Goal: Task Accomplishment & Management: Use online tool/utility

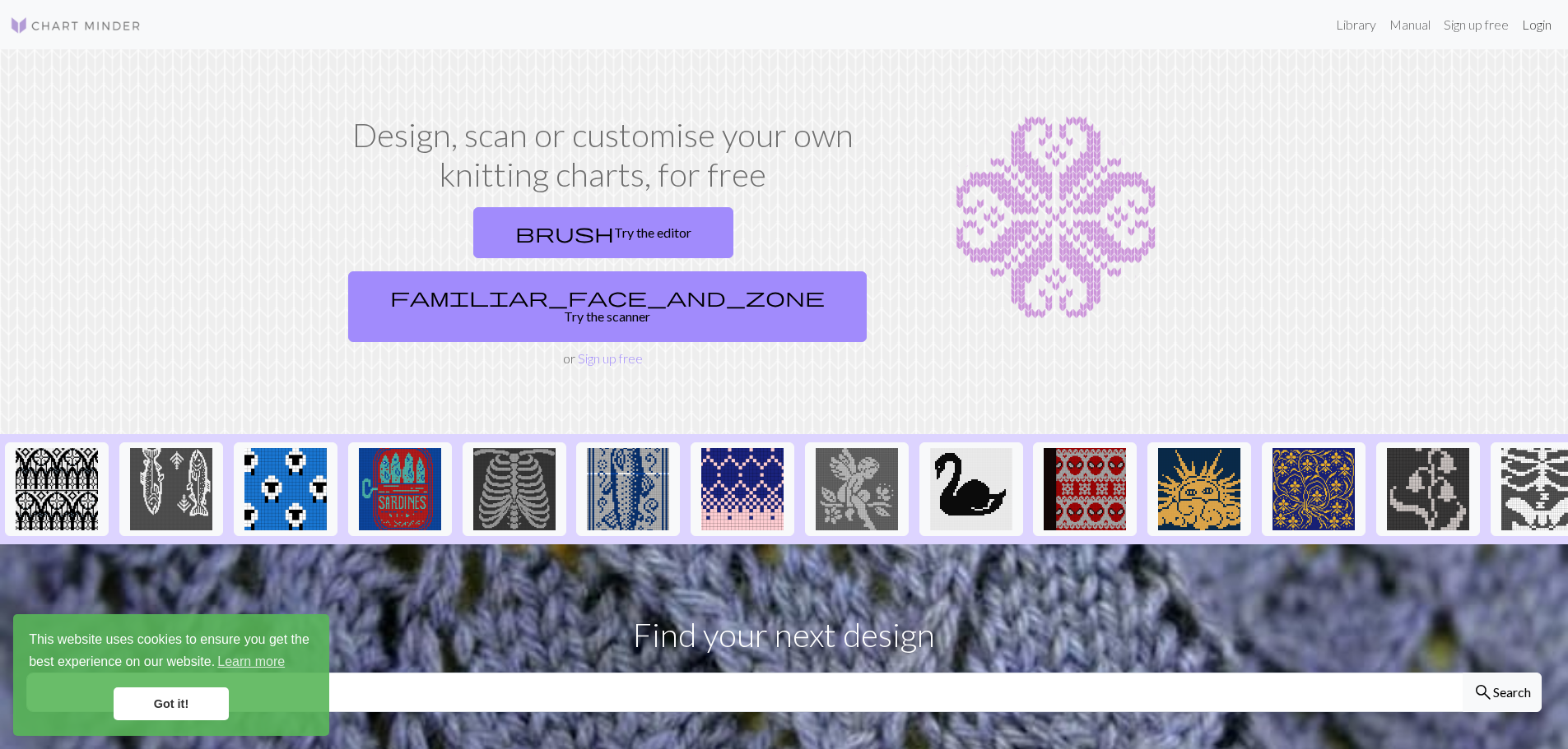
click at [1527, 32] on link "Login" at bounding box center [1536, 25] width 43 height 33
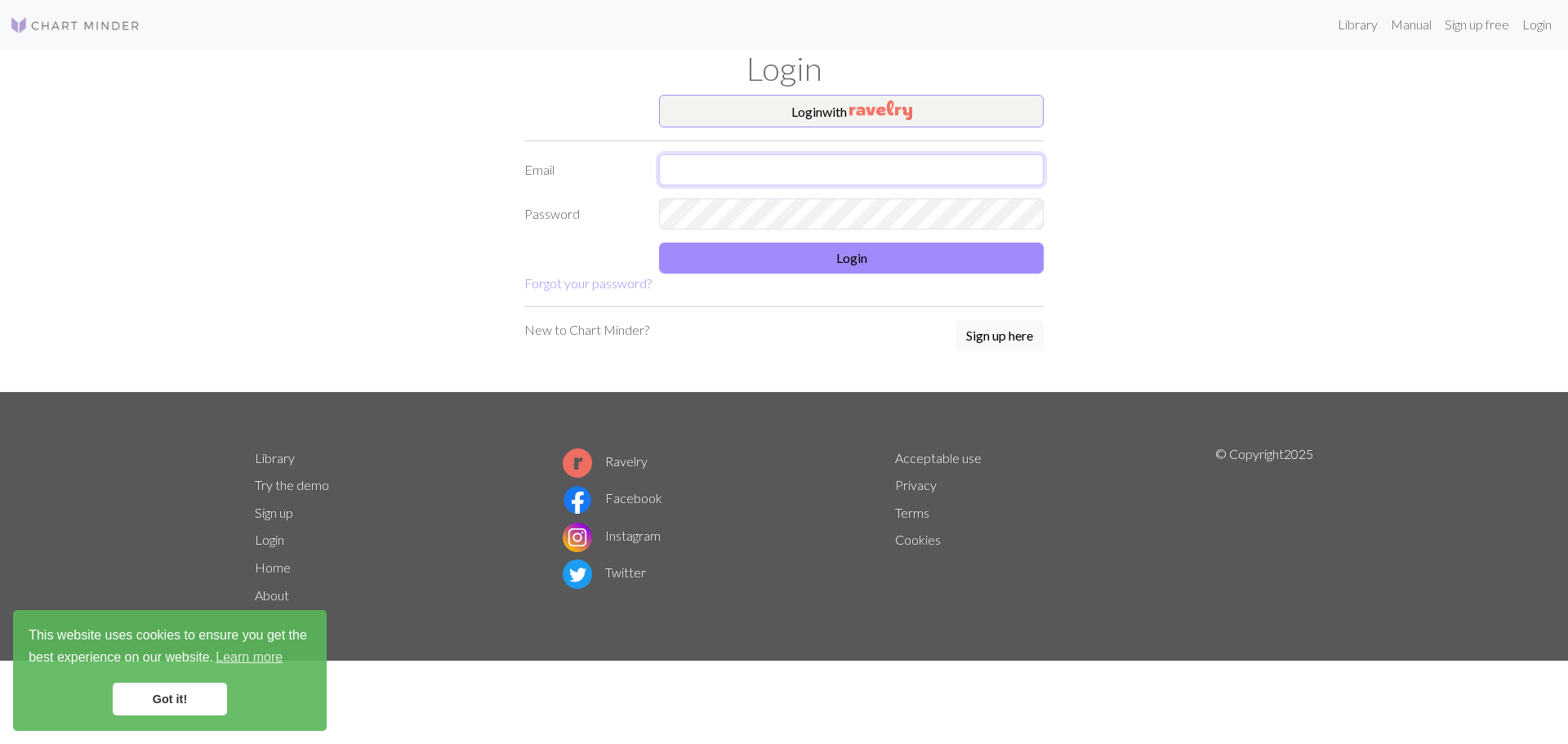
click at [821, 180] on input "text" at bounding box center [851, 170] width 385 height 31
click at [883, 115] on img "button" at bounding box center [881, 110] width 63 height 20
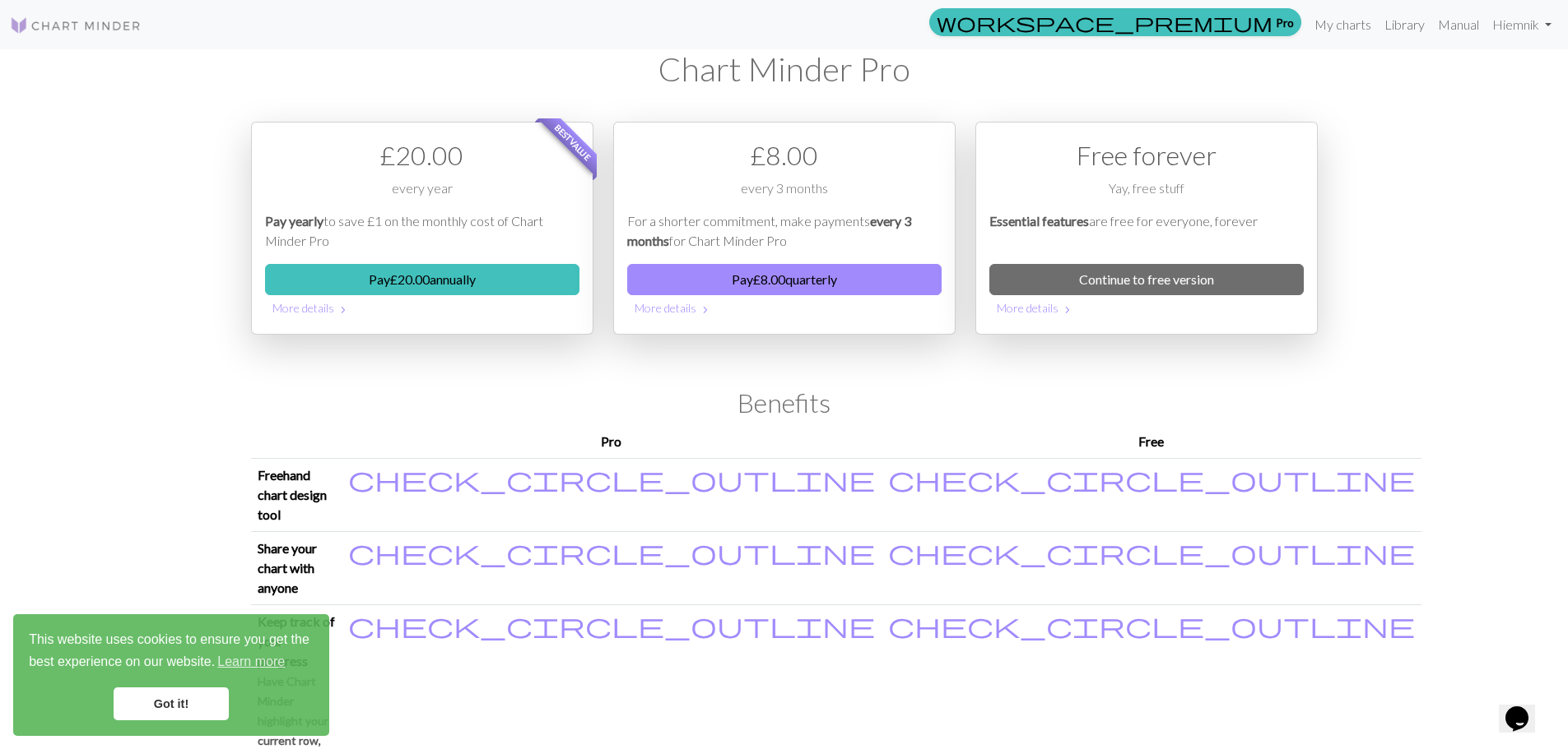
click at [151, 706] on link "Got it!" at bounding box center [171, 704] width 115 height 33
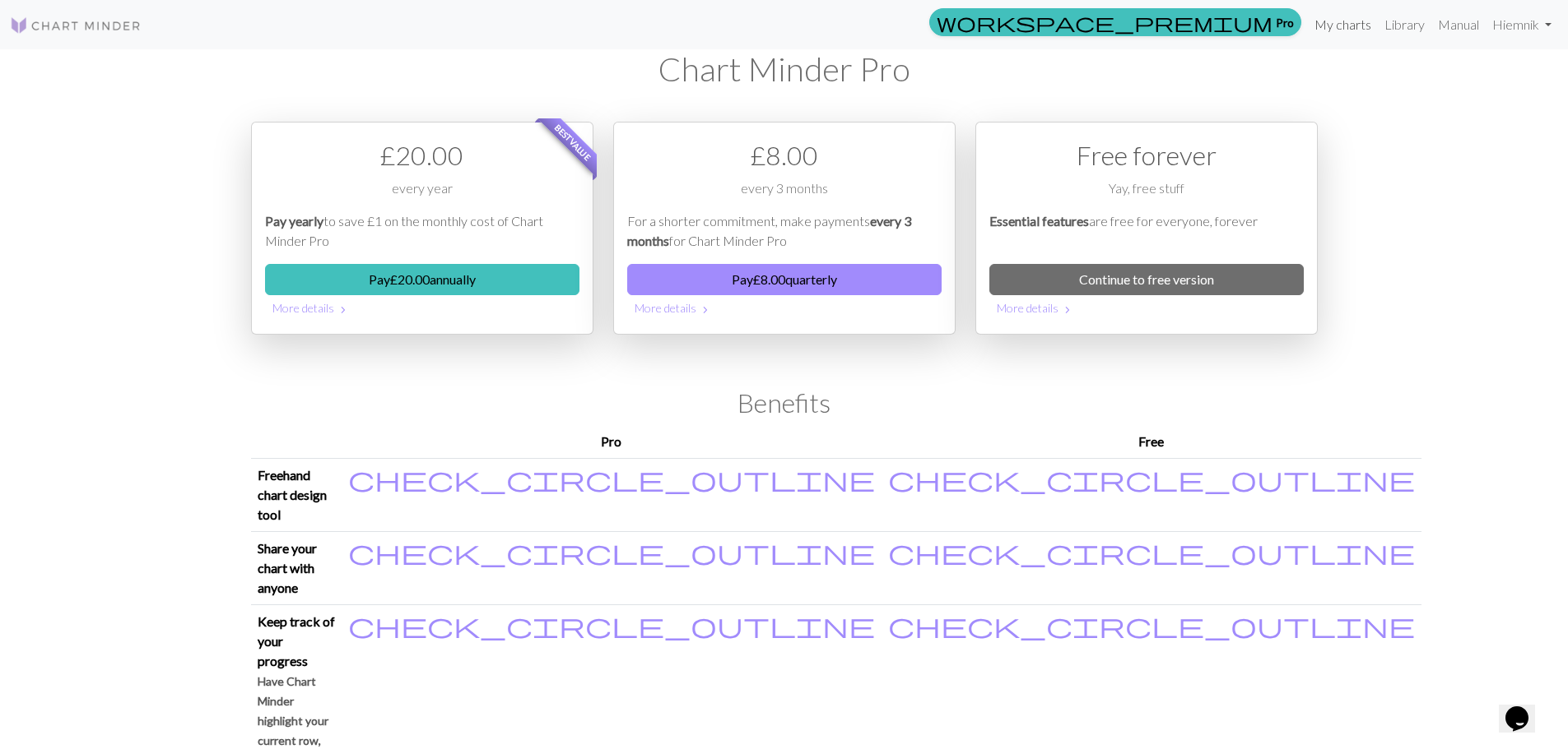
click at [1355, 29] on link "My charts" at bounding box center [1342, 25] width 70 height 33
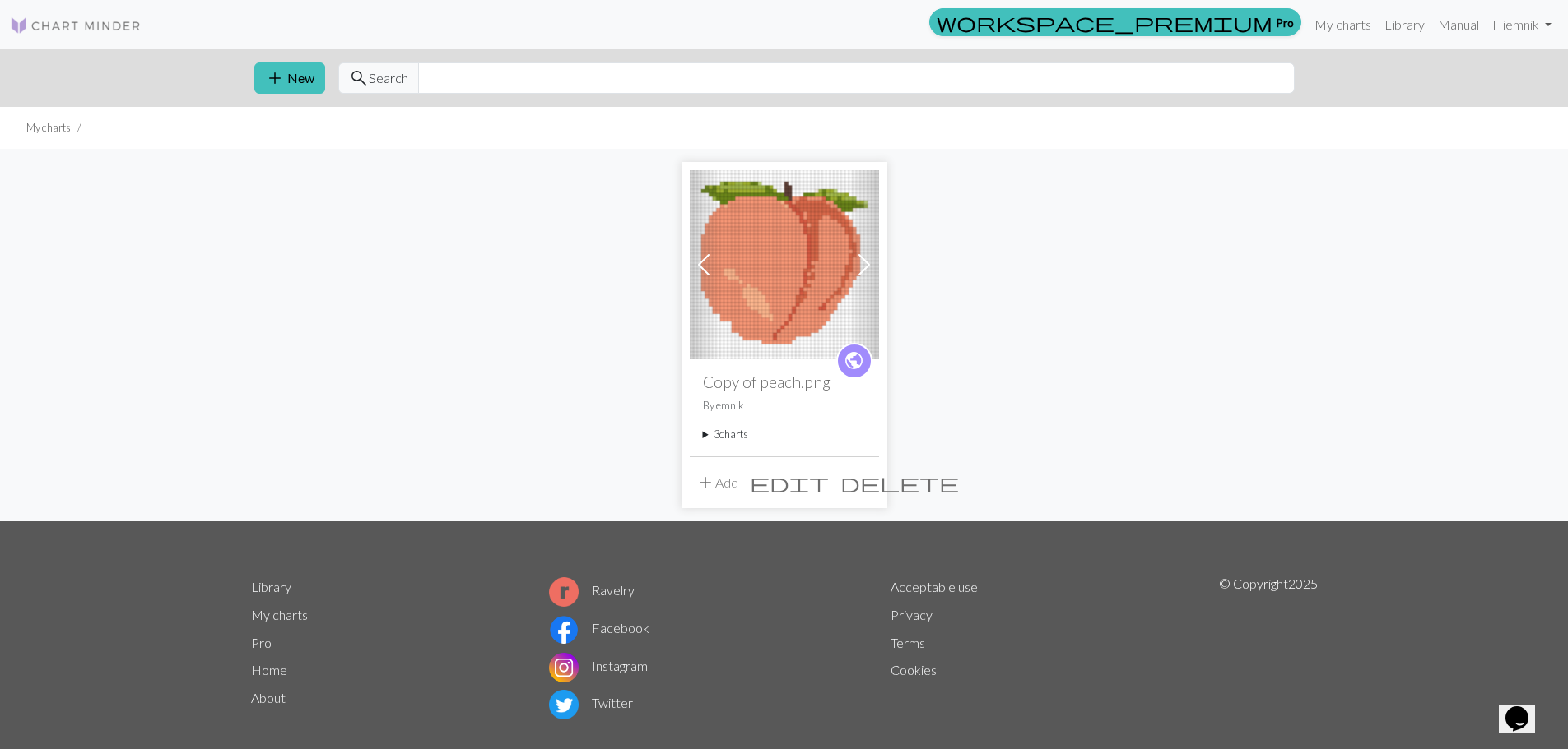
click at [796, 244] on img at bounding box center [784, 265] width 189 height 189
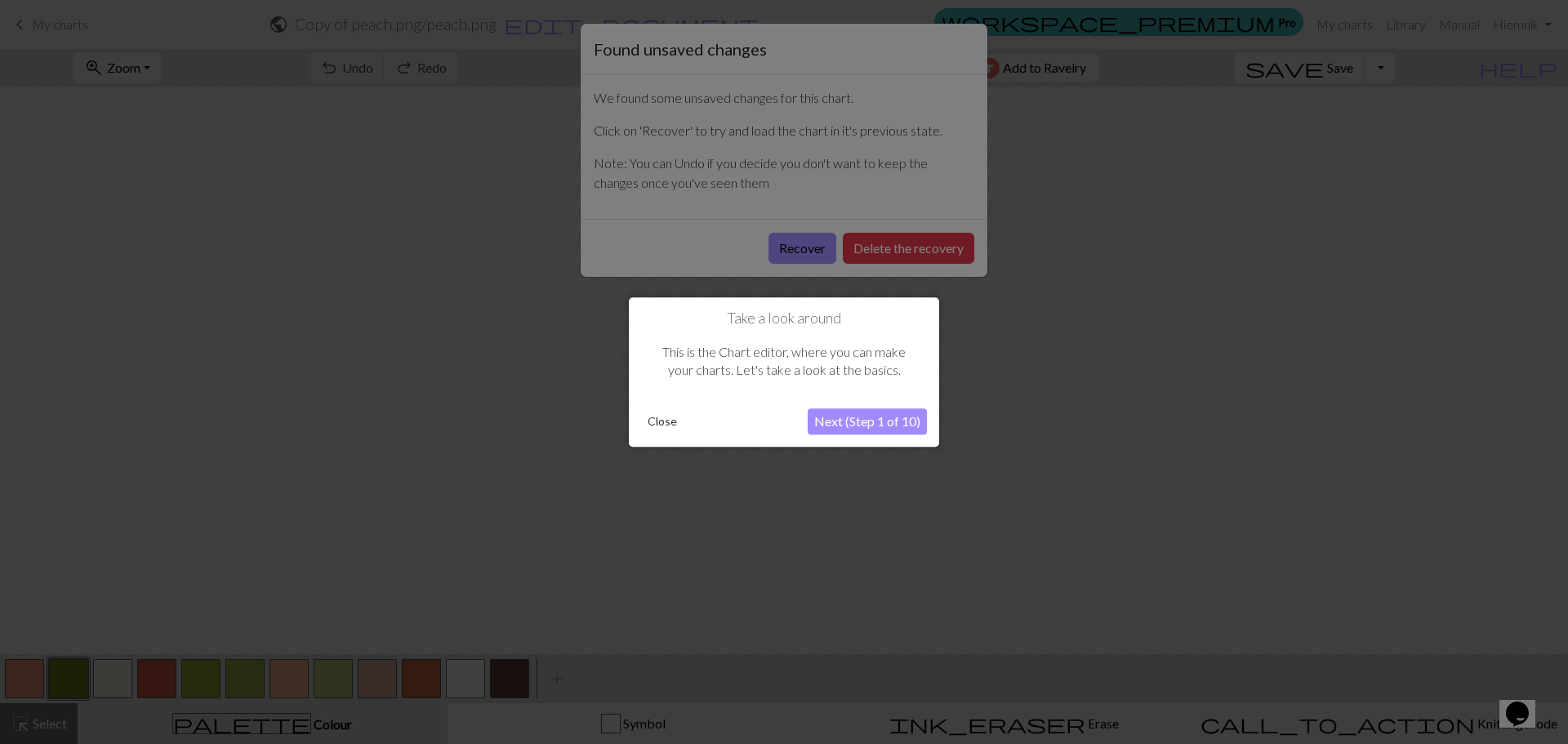
click at [663, 418] on button "Close" at bounding box center [662, 421] width 42 height 24
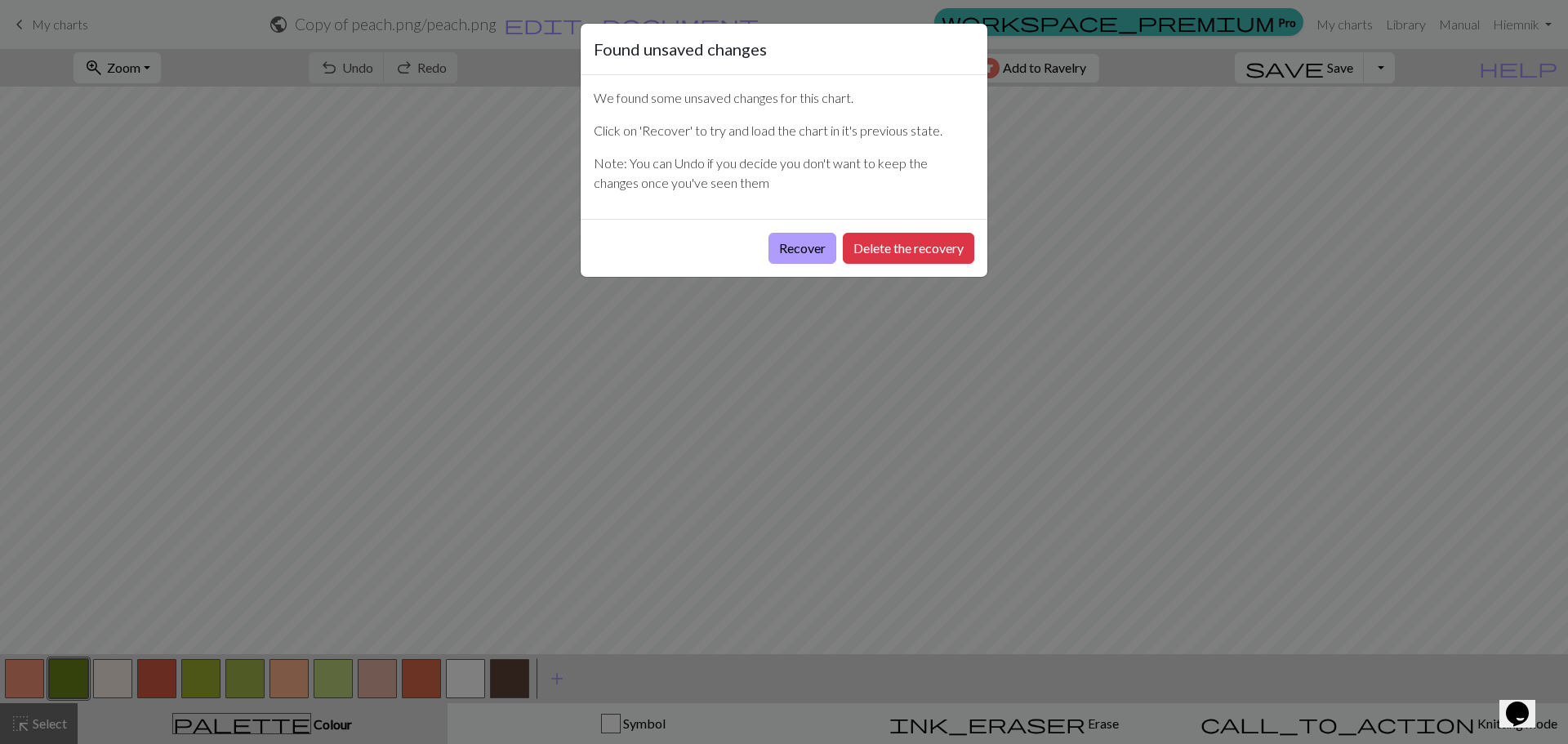
click at [802, 245] on button "Recover" at bounding box center [802, 248] width 68 height 31
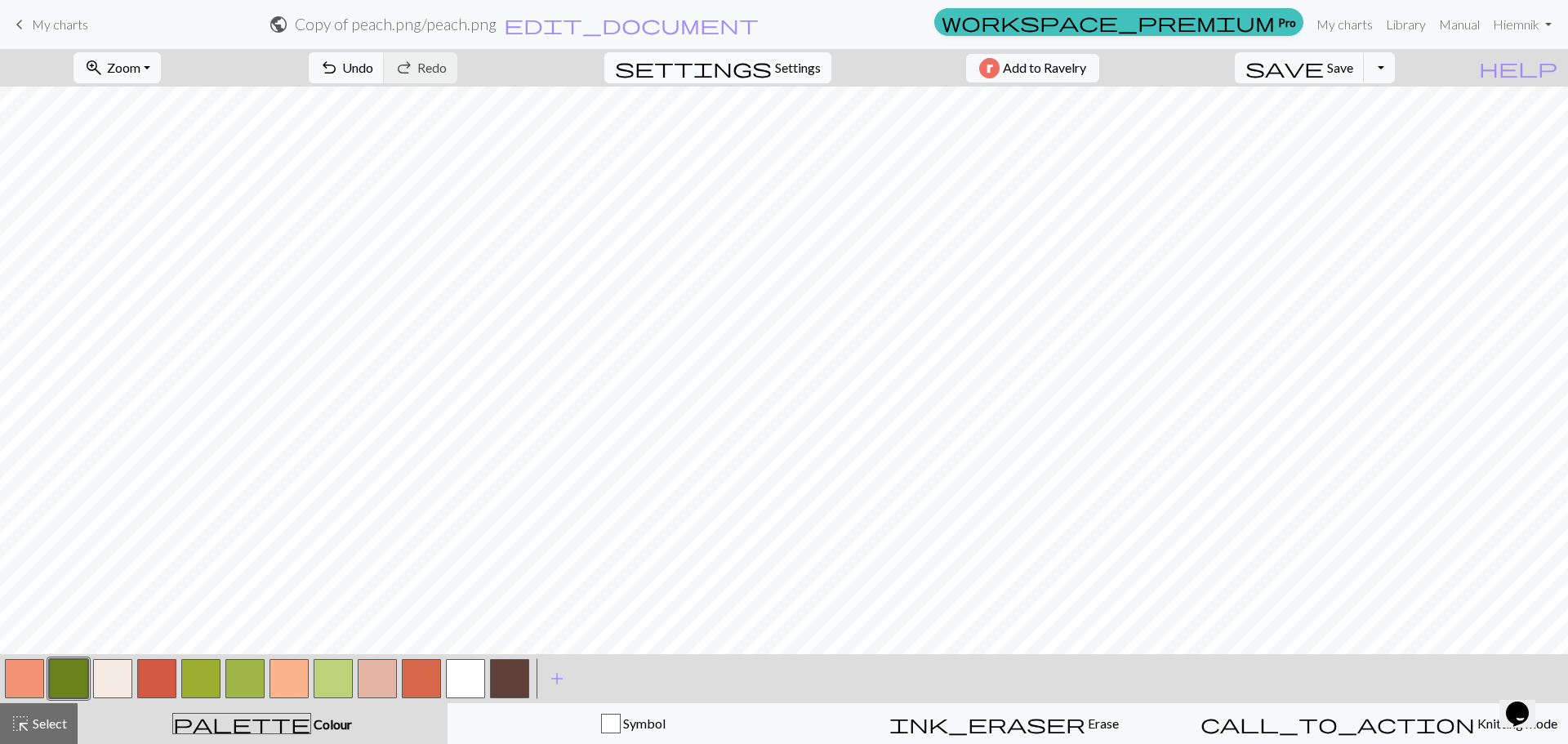
click at [815, 59] on button "settings Settings" at bounding box center [718, 68] width 227 height 31
select select "aran"
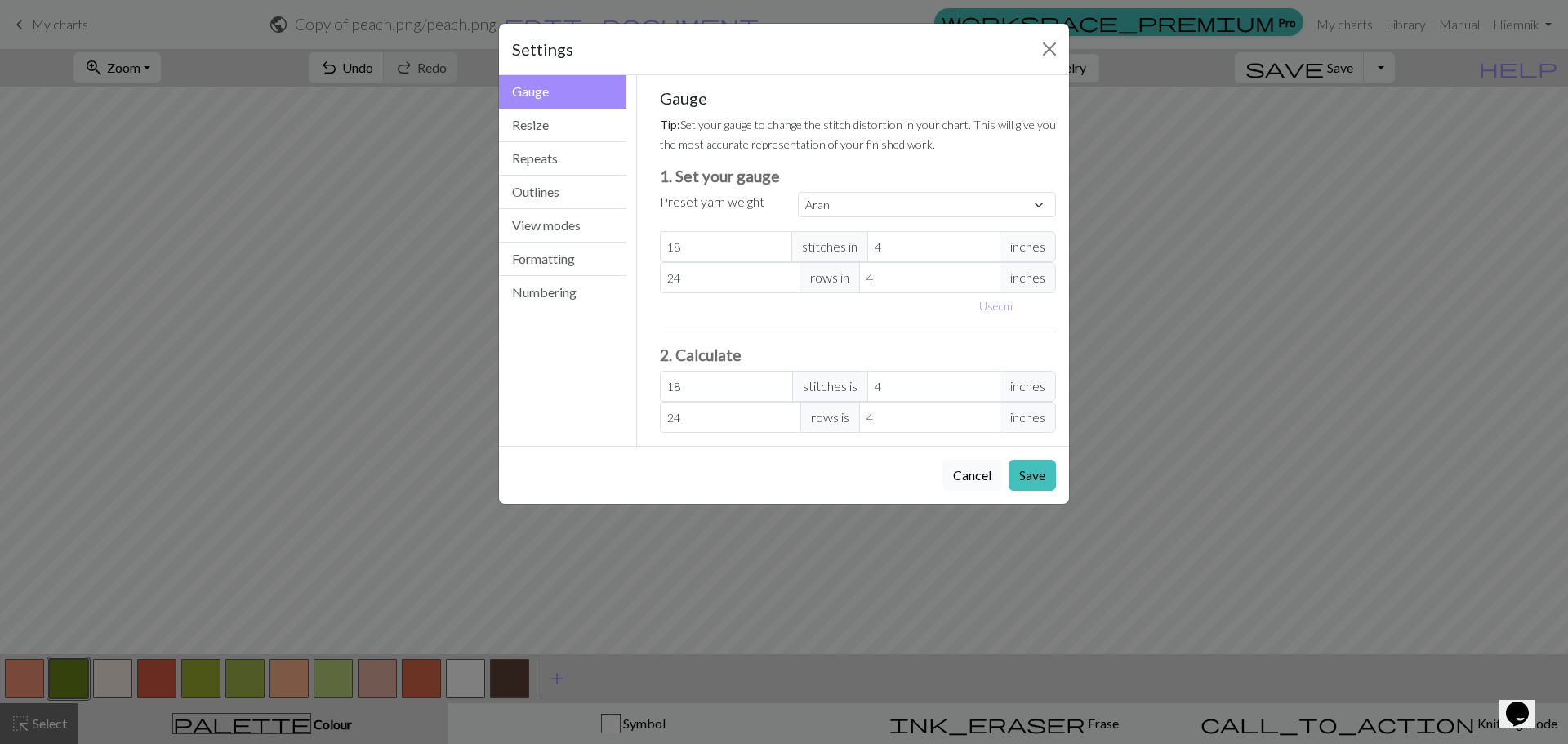
click at [977, 473] on button "Cancel" at bounding box center [972, 475] width 60 height 31
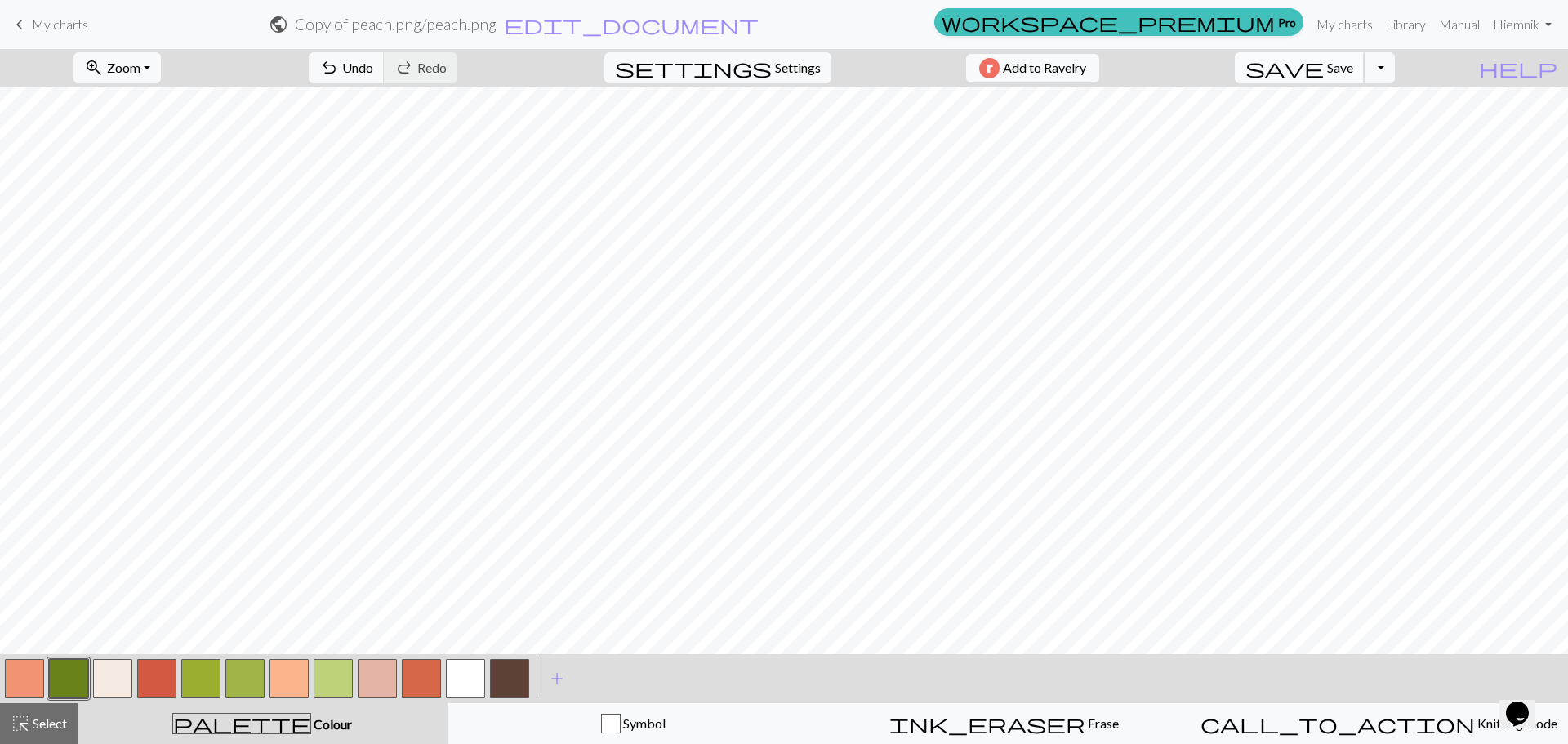
click at [1324, 67] on span "save" at bounding box center [1284, 68] width 78 height 23
click at [1353, 66] on span "Save" at bounding box center [1340, 67] width 26 height 15
click at [1411, 67] on div "Chart saved Chart saved" at bounding box center [784, 64] width 1568 height 129
click at [1395, 67] on button "Toggle Dropdown" at bounding box center [1380, 68] width 31 height 31
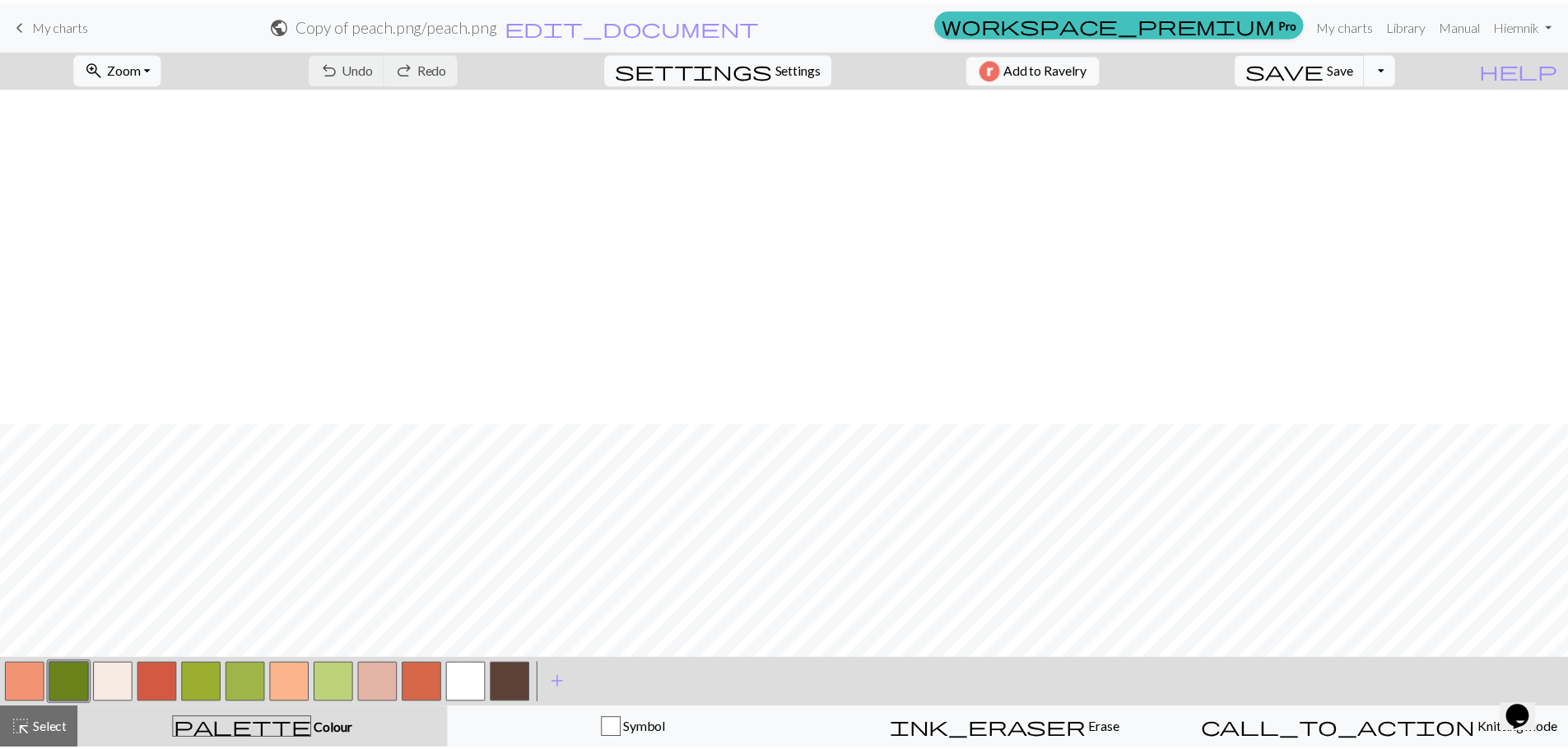
scroll to position [337, 0]
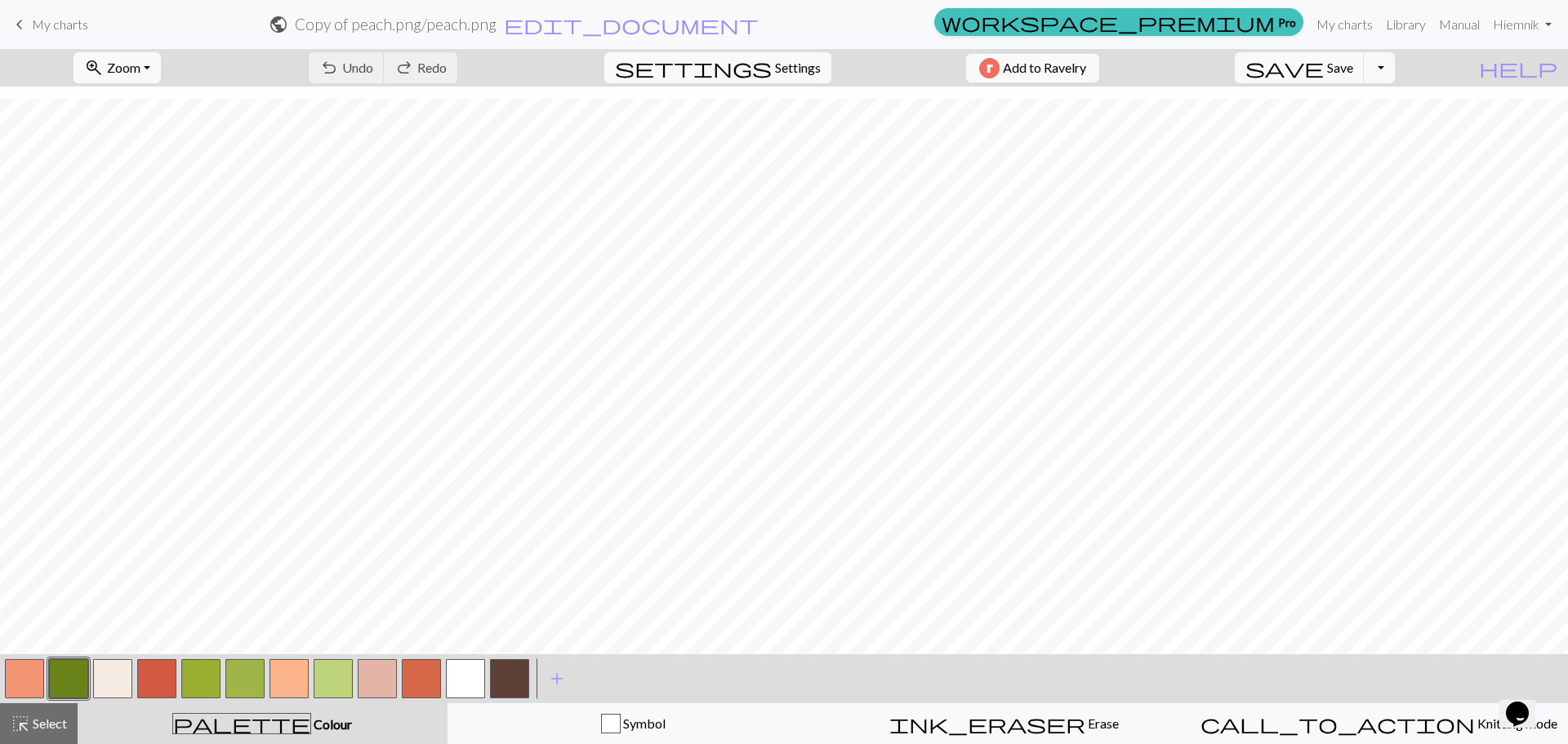
click at [63, 24] on span "My charts" at bounding box center [60, 23] width 57 height 15
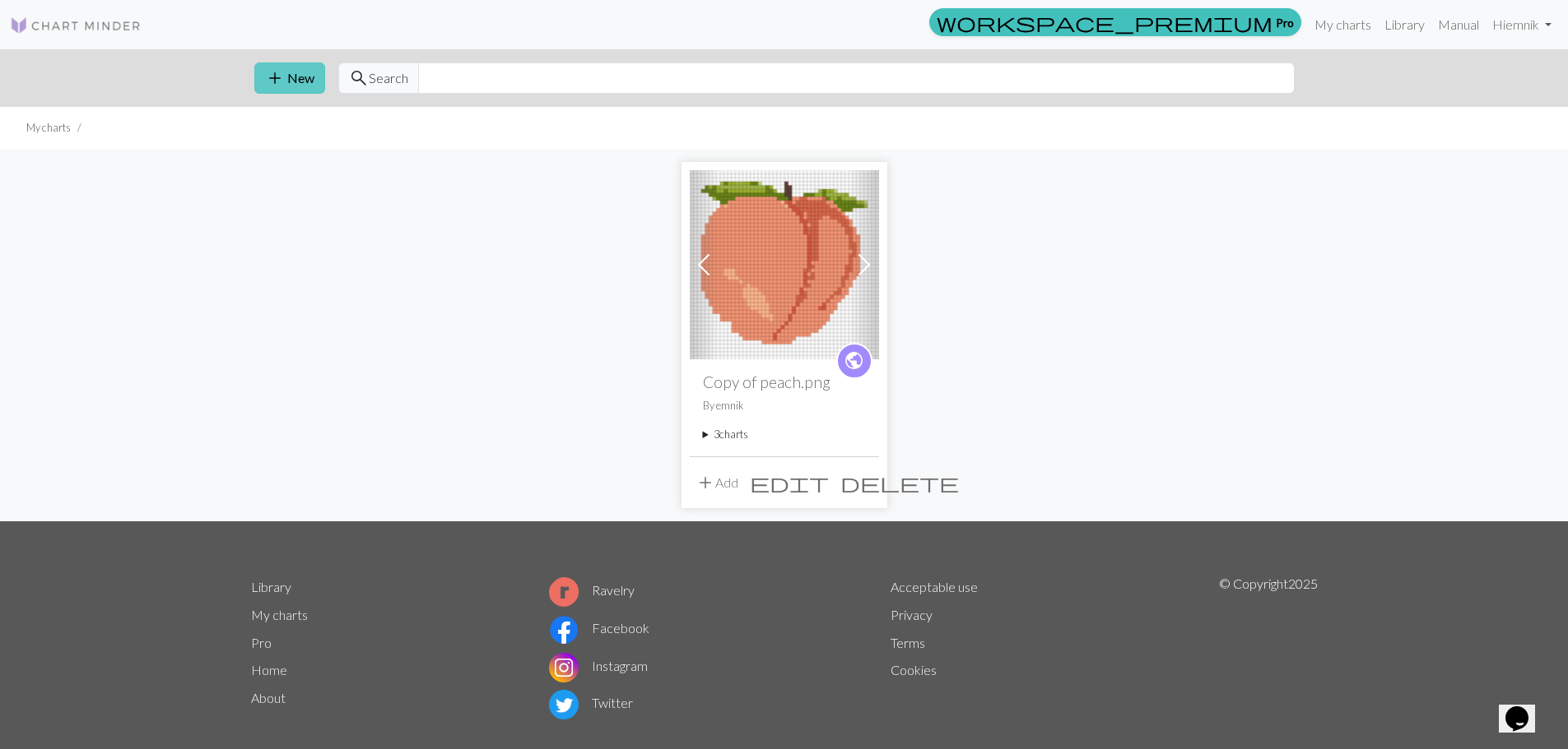
click at [285, 71] on button "add New" at bounding box center [290, 78] width 71 height 31
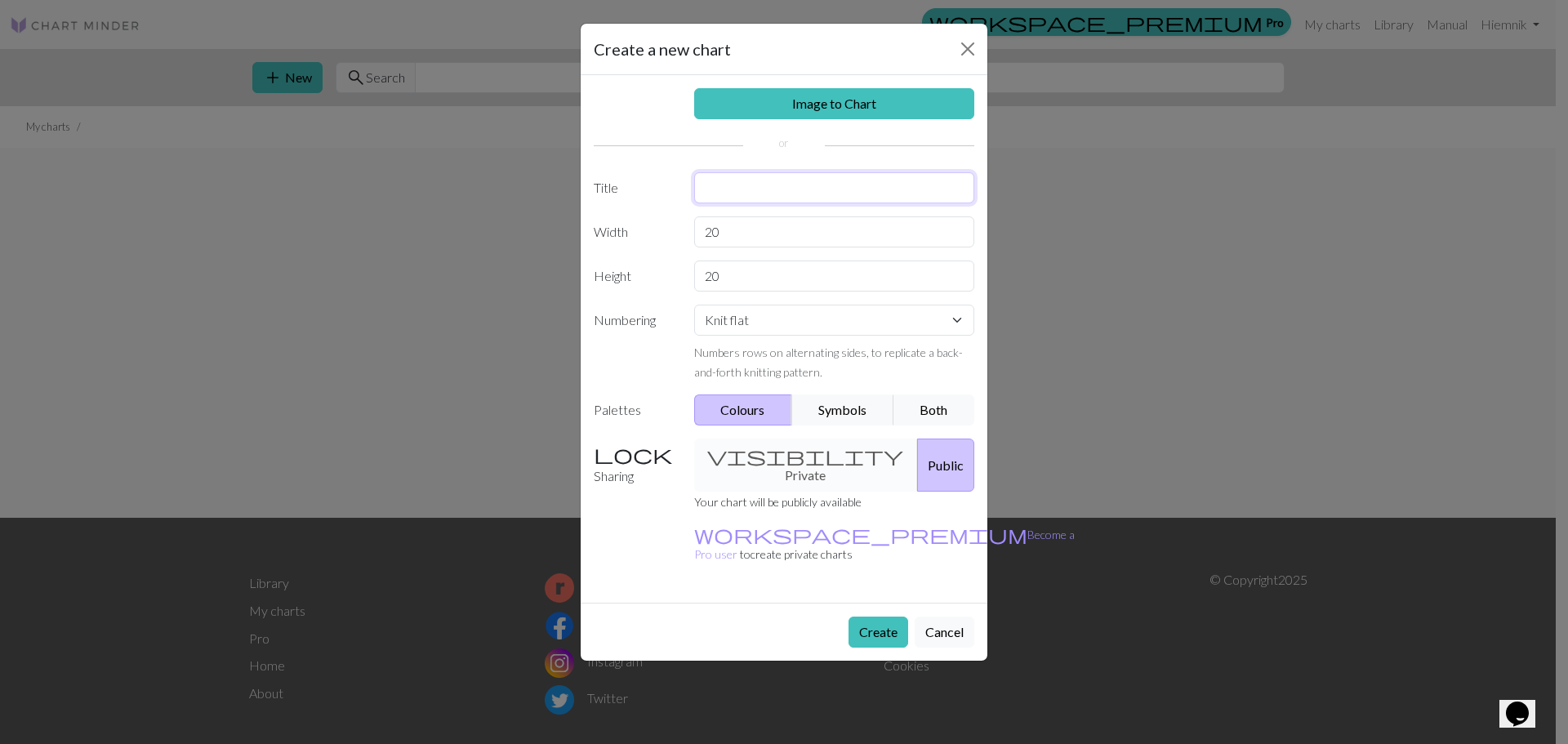
click at [788, 183] on input "text" at bounding box center [835, 188] width 281 height 31
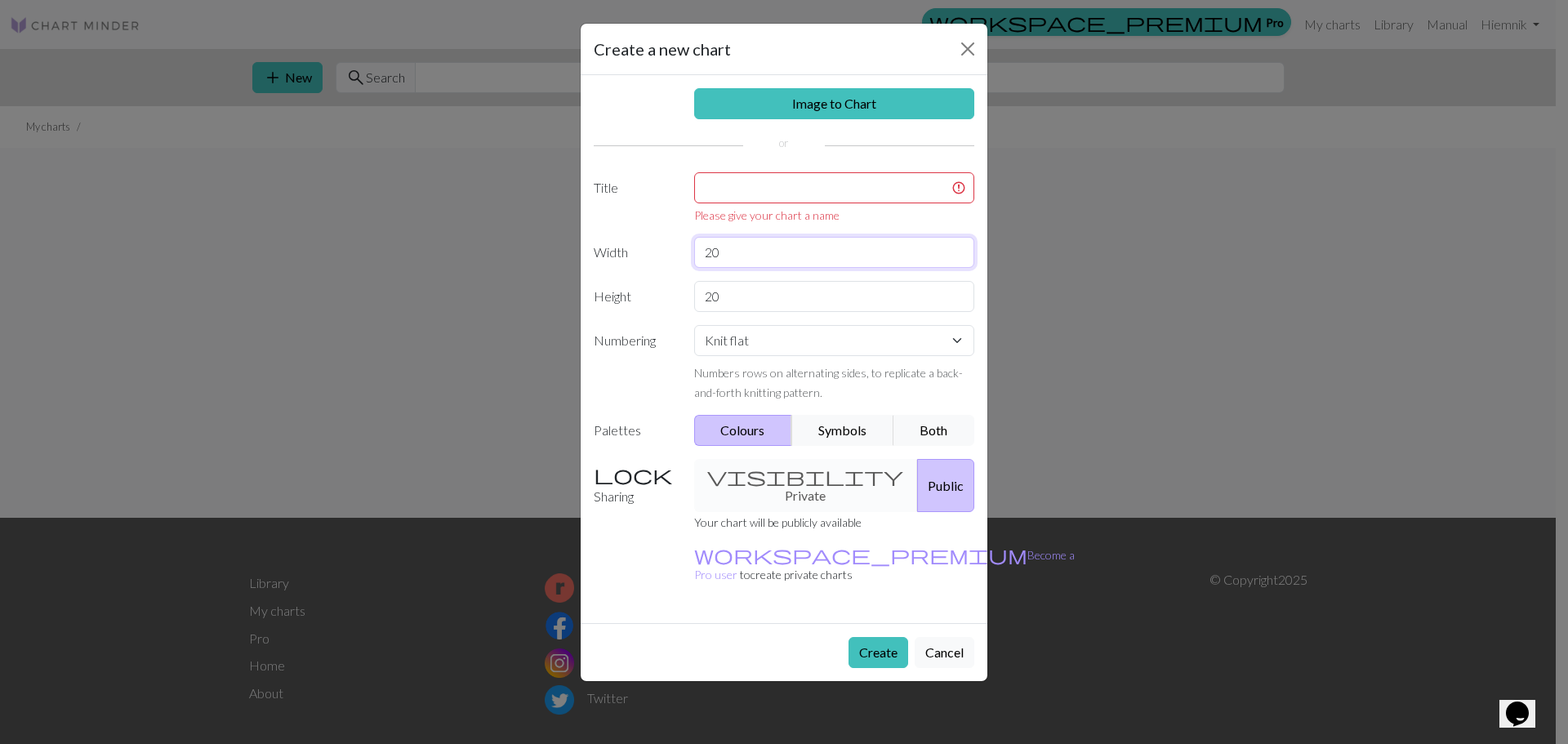
drag, startPoint x: 733, startPoint y: 234, endPoint x: 693, endPoint y: 227, distance: 40.6
click at [693, 227] on div "Image to Chart Title Please give your chart a name Width 20 Height 20 Numbering…" at bounding box center [784, 349] width 407 height 548
type input "50"
drag, startPoint x: 725, startPoint y: 293, endPoint x: 674, endPoint y: 304, distance: 52.2
click at [674, 304] on div "Height 20" at bounding box center [784, 297] width 400 height 31
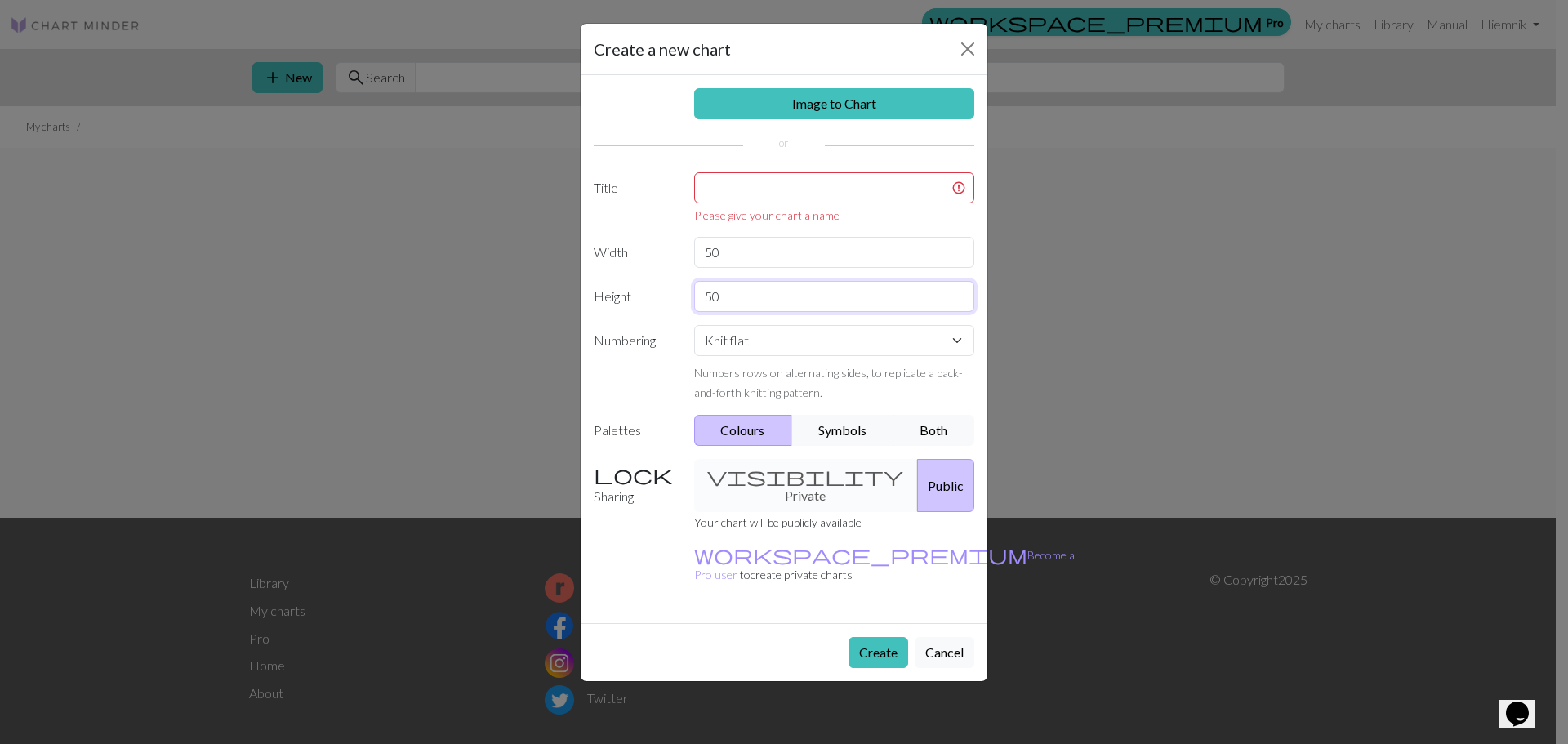
type input "50"
click at [747, 192] on input "text" at bounding box center [835, 188] width 281 height 31
click at [774, 343] on select "Knit flat Knit in the round Lace knitting Cross stitch" at bounding box center [835, 341] width 281 height 31
click at [781, 192] on input "text" at bounding box center [835, 188] width 281 height 31
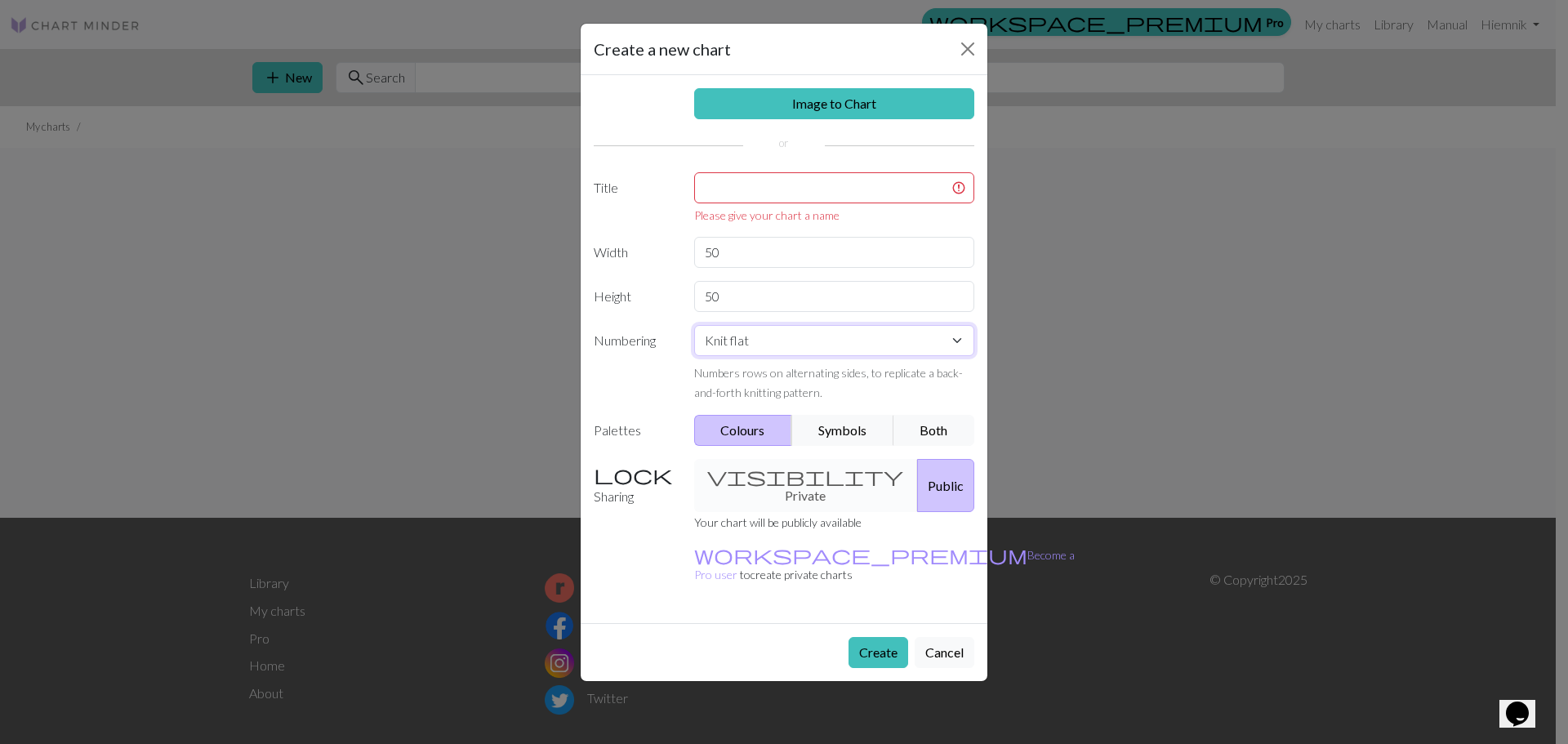
click at [814, 340] on select "Knit flat Knit in the round Lace knitting Cross stitch" at bounding box center [835, 341] width 281 height 31
select select "round"
click at [694, 326] on select "Knit flat Knit in the round Lace knitting Cross stitch" at bounding box center [835, 341] width 281 height 31
click at [819, 182] on input "text" at bounding box center [835, 188] width 281 height 31
click at [948, 638] on button "Cancel" at bounding box center [945, 653] width 60 height 31
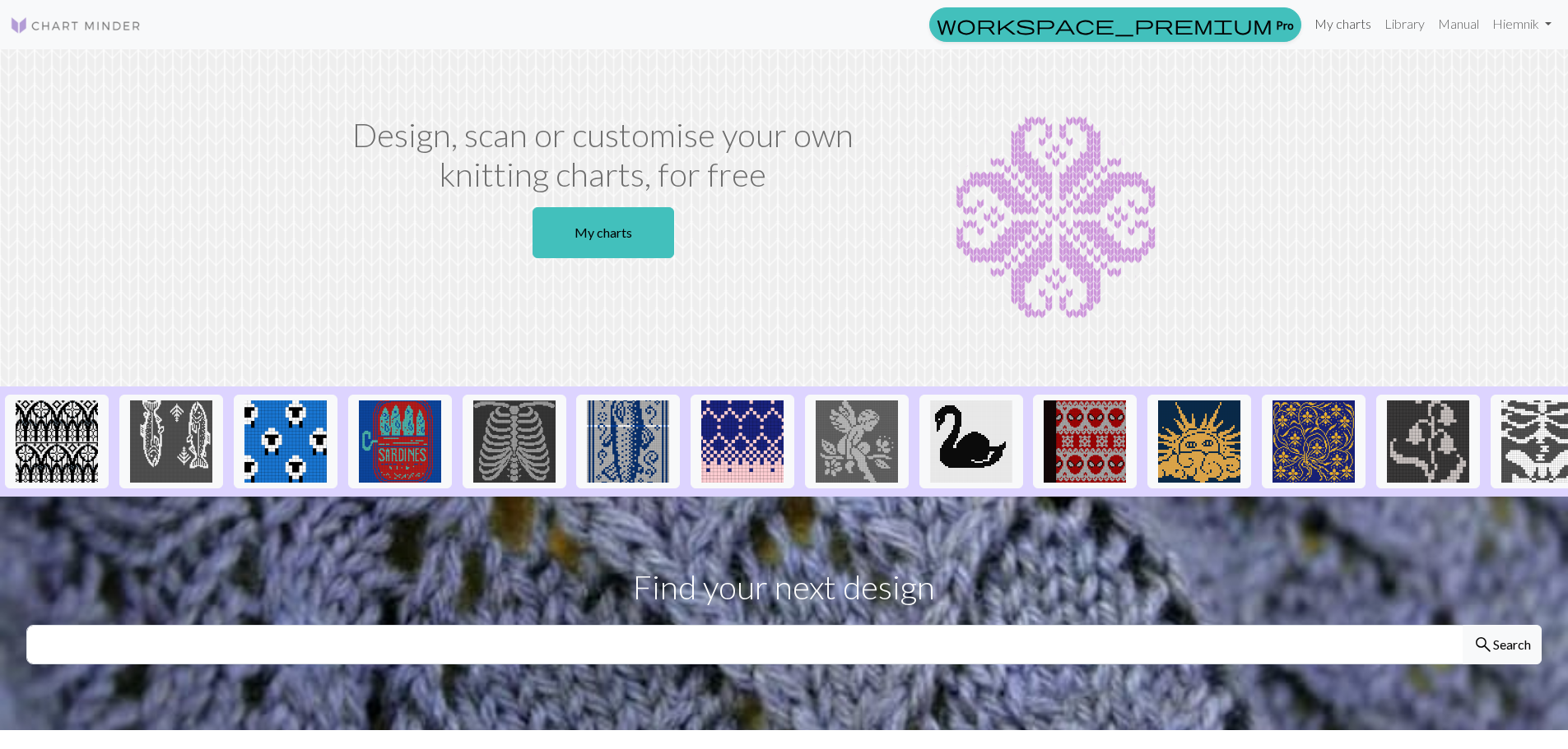
click at [1326, 20] on link "My charts" at bounding box center [1342, 24] width 70 height 33
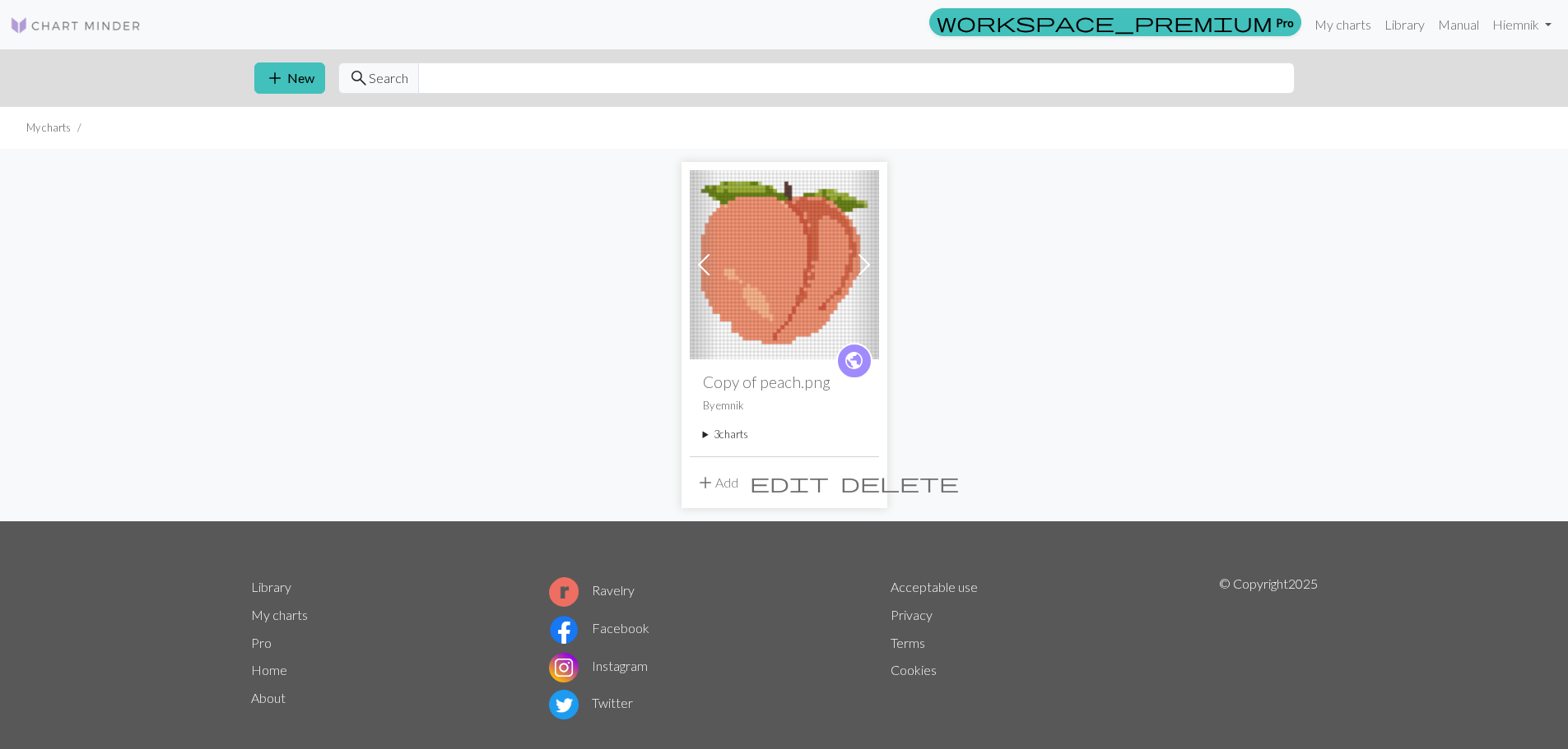
click at [818, 214] on img at bounding box center [784, 265] width 189 height 189
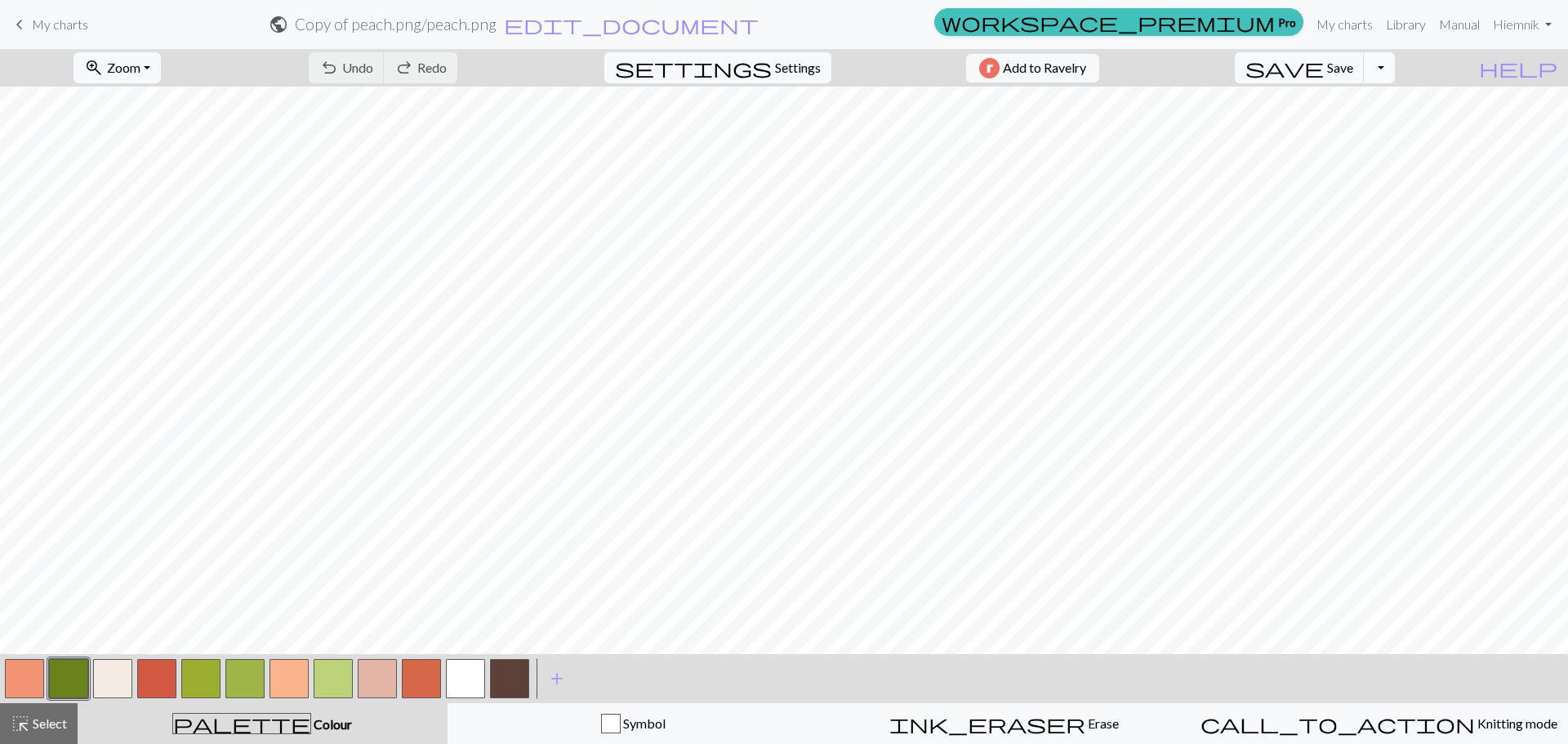
click at [1395, 65] on button "Toggle Dropdown" at bounding box center [1380, 68] width 31 height 31
click at [1346, 131] on button "save_alt Download" at bounding box center [1259, 130] width 270 height 26
click at [1395, 67] on button "Toggle Dropdown" at bounding box center [1380, 68] width 31 height 31
click at [1374, 126] on button "save_alt Download" at bounding box center [1259, 130] width 270 height 26
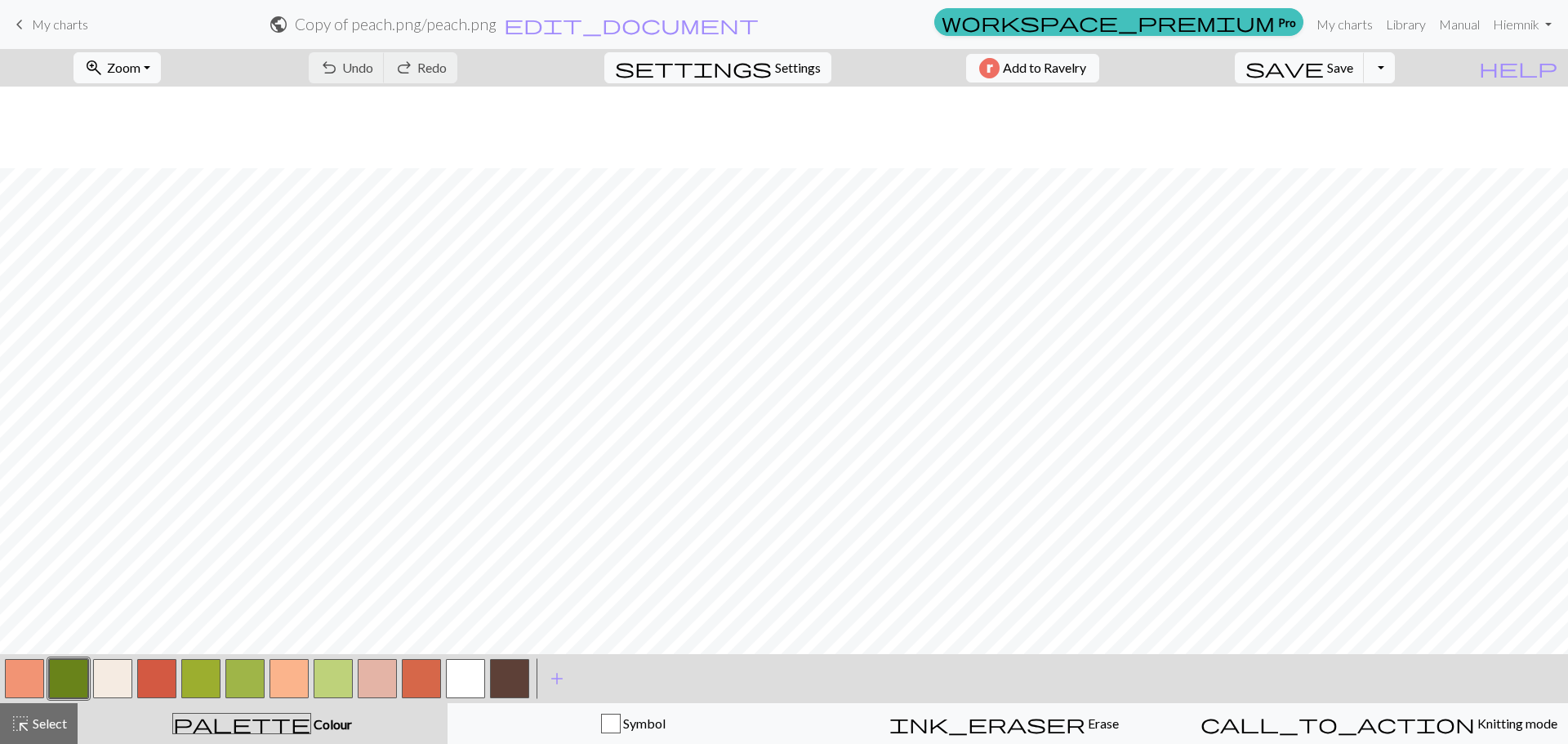
scroll to position [82, 0]
click at [106, 80] on button "zoom_in Zoom Zoom" at bounding box center [117, 68] width 87 height 31
click at [136, 96] on button "Fit all" at bounding box center [138, 104] width 129 height 26
click at [775, 67] on span "Settings" at bounding box center [798, 68] width 46 height 20
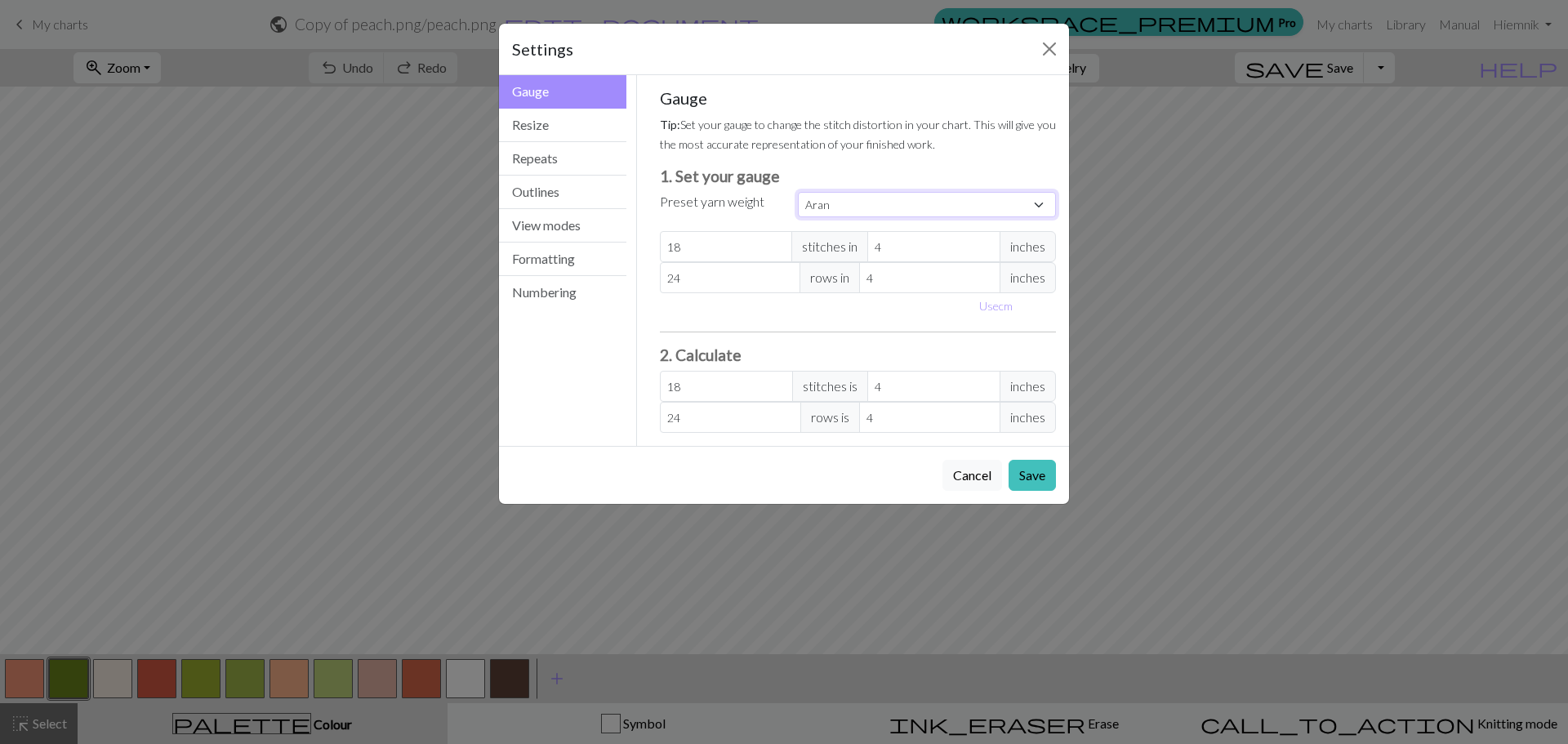
click at [856, 201] on select "Custom Square Lace Light Fingering Fingering Sport Double knit Worsted Aran Bul…" at bounding box center [927, 205] width 258 height 25
select select "worsted"
click at [798, 192] on select "Custom Square Lace Light Fingering Fingering Sport Double knit Worsted Aran Bul…" at bounding box center [927, 205] width 258 height 25
type input "20"
type input "26"
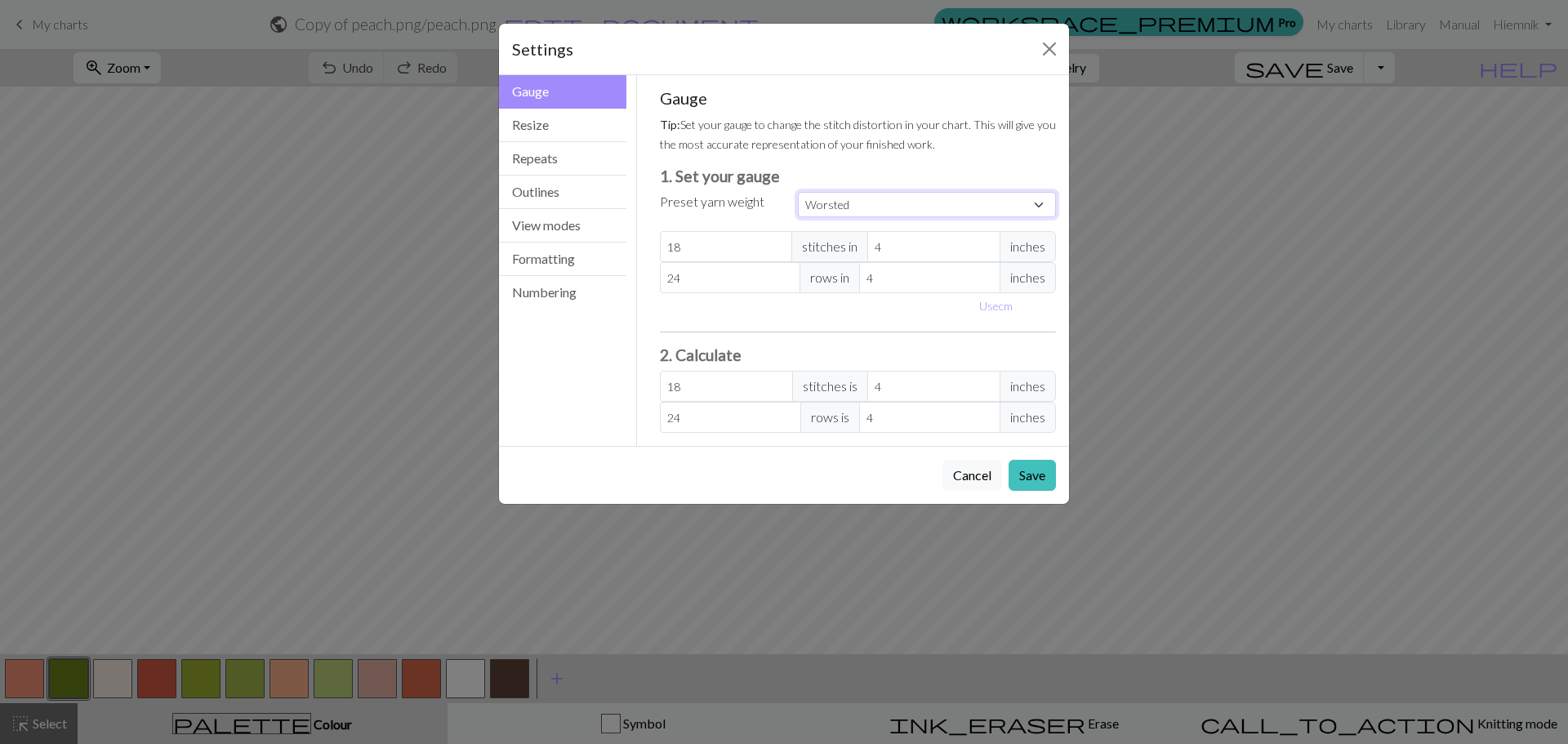
type input "20"
type input "26"
click at [1034, 478] on button "Save" at bounding box center [1032, 475] width 48 height 31
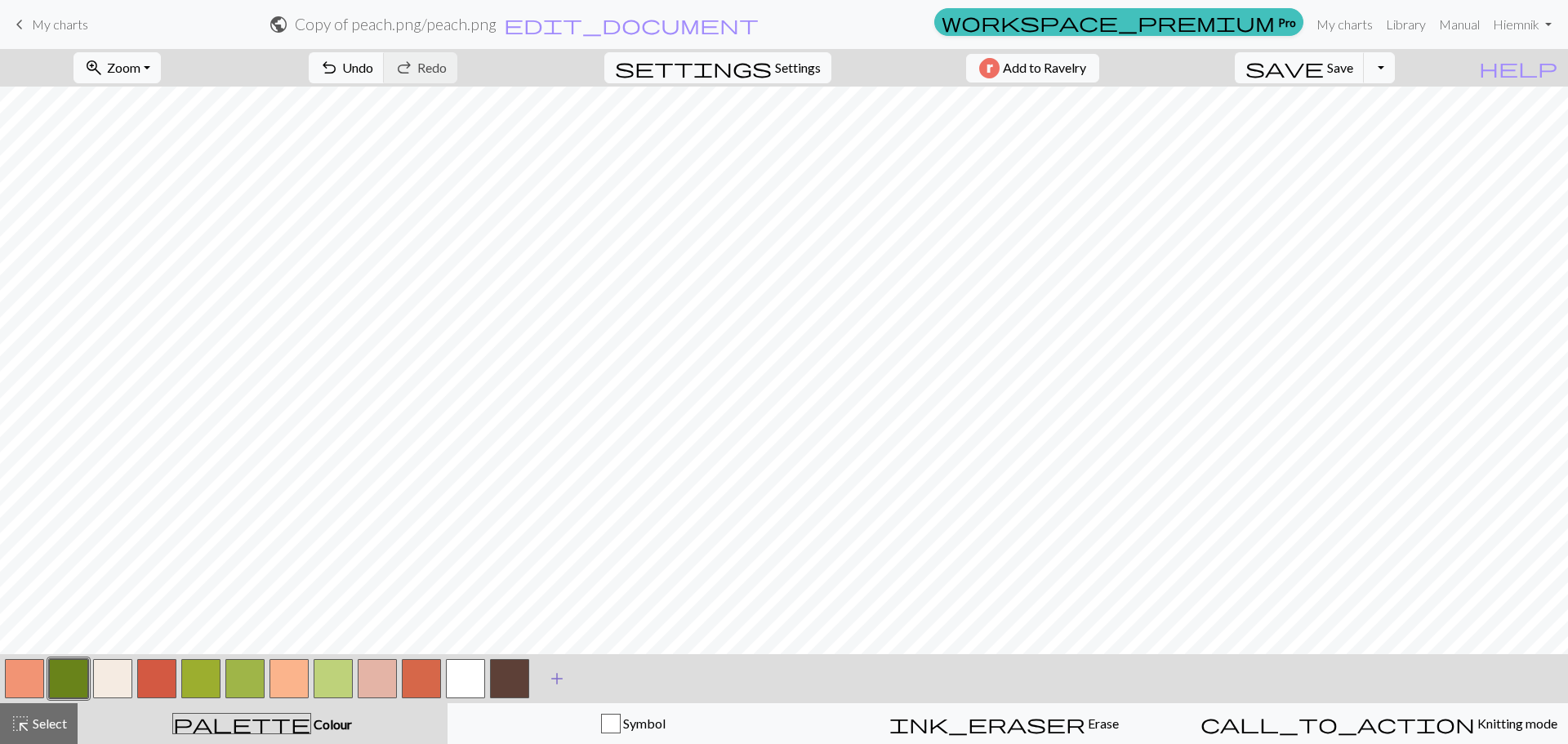
click at [560, 677] on span "add" at bounding box center [557, 678] width 20 height 23
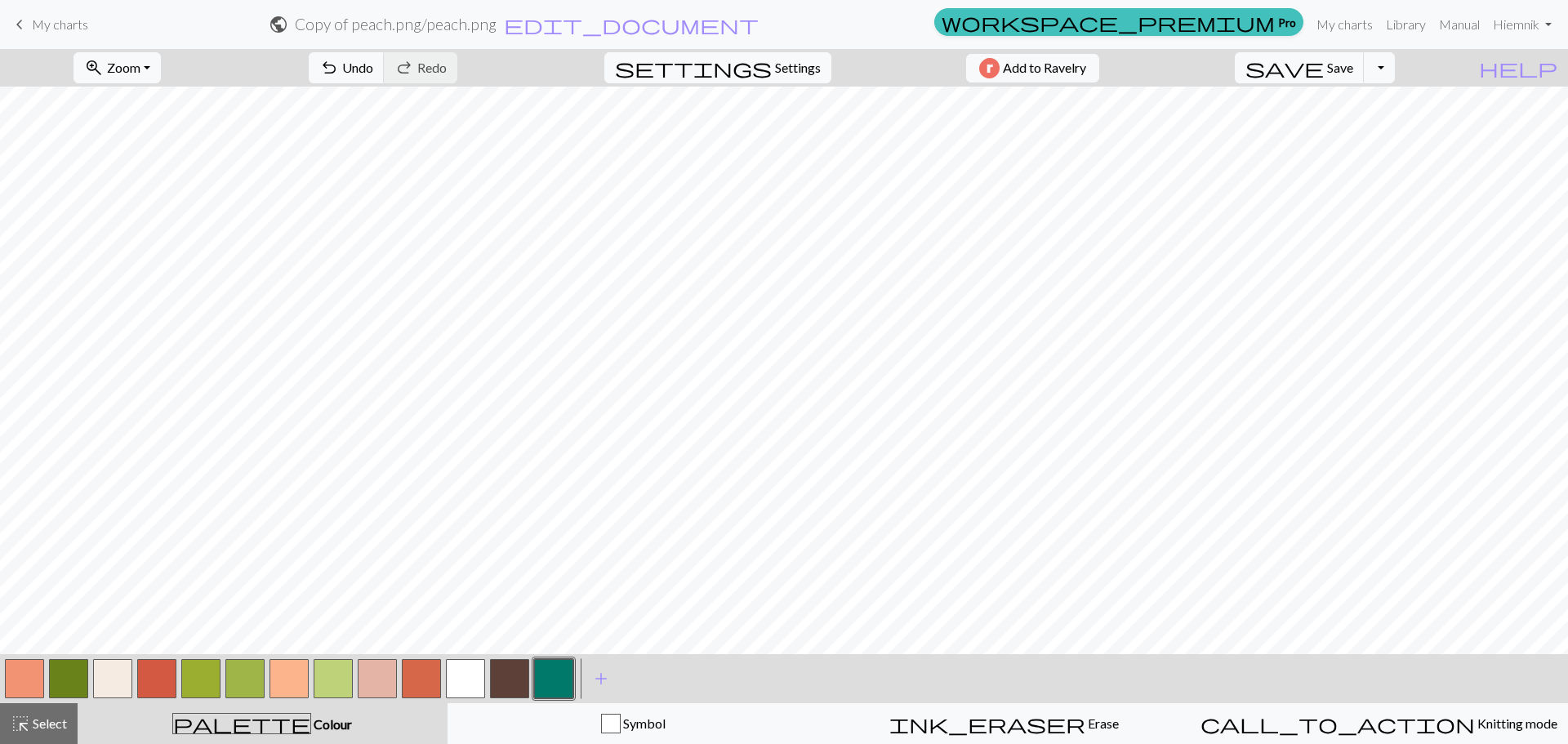
click at [458, 683] on button "button" at bounding box center [465, 678] width 39 height 39
click at [111, 673] on button "button" at bounding box center [112, 678] width 39 height 39
click at [472, 668] on button "button" at bounding box center [465, 678] width 39 height 39
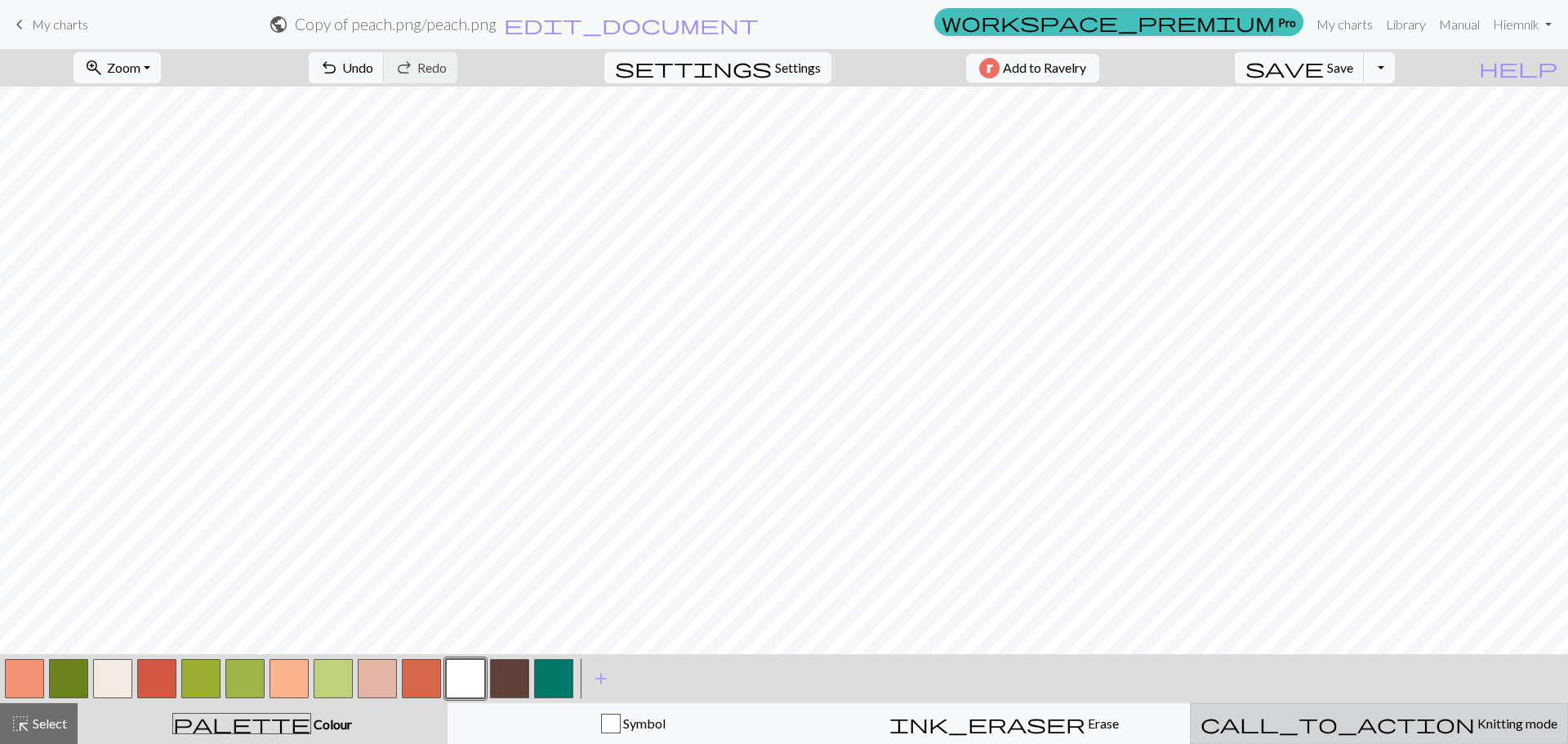
click at [1475, 725] on span "Knitting mode" at bounding box center [1516, 723] width 82 height 15
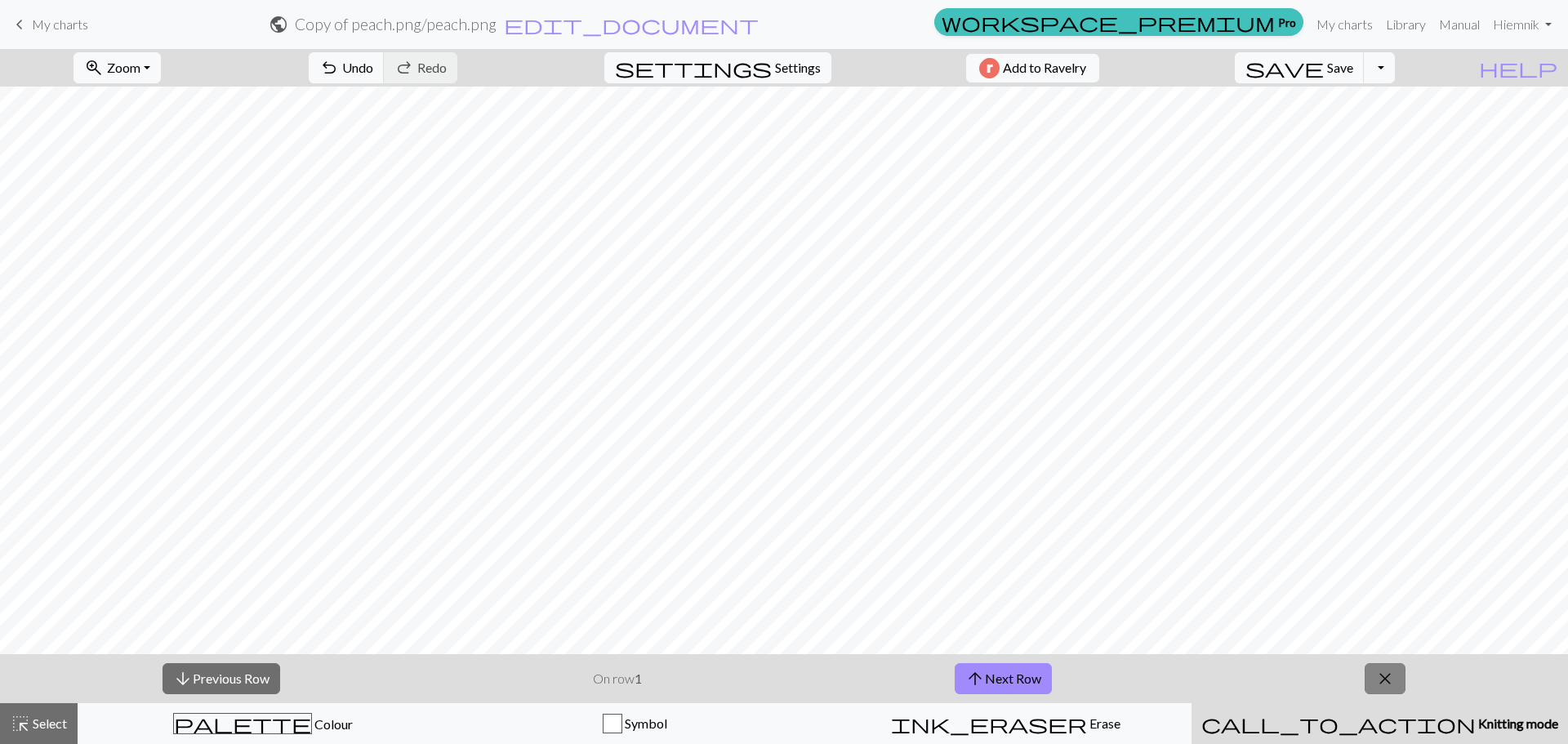
click at [1391, 676] on span "close" at bounding box center [1386, 678] width 20 height 23
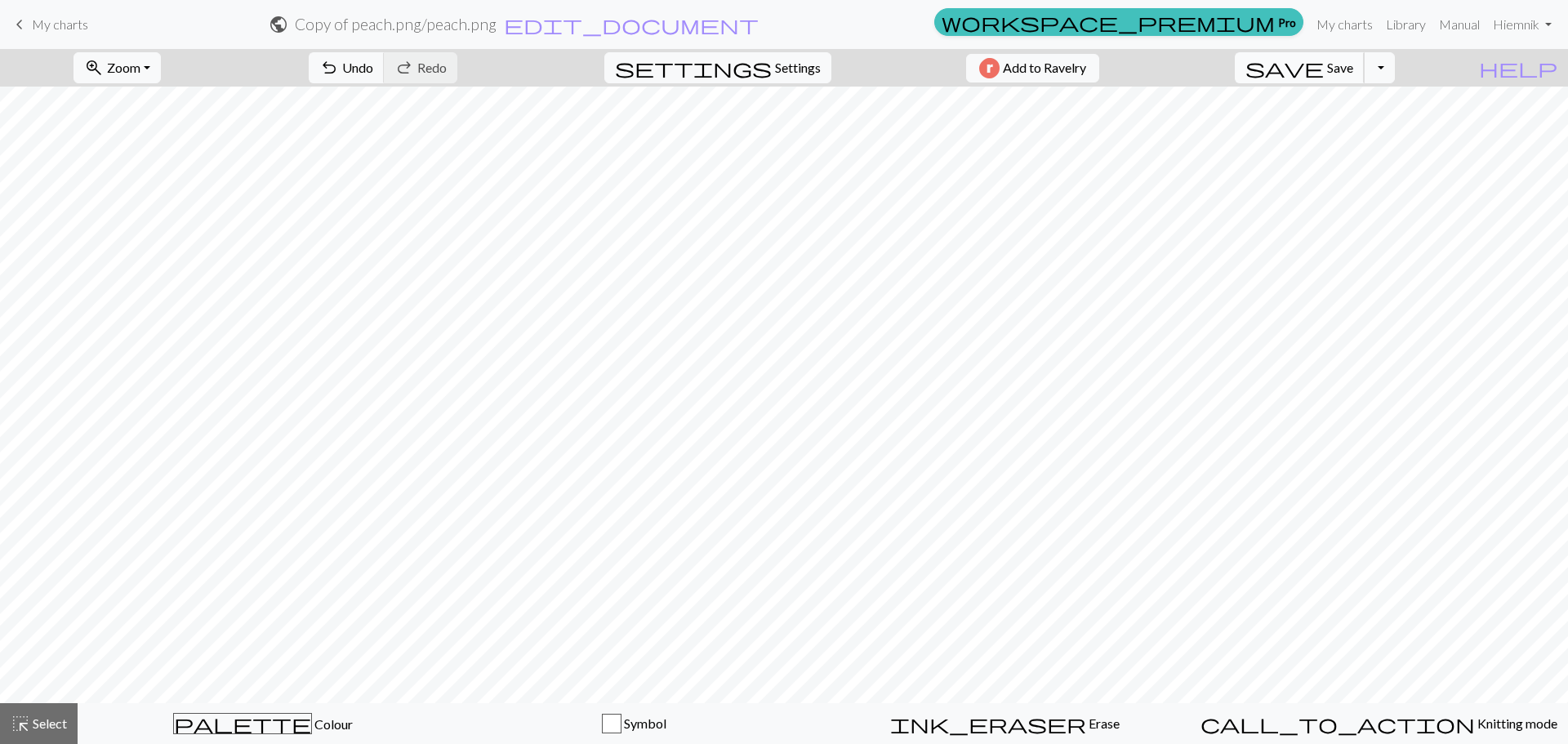
click at [1324, 75] on span "save" at bounding box center [1284, 68] width 78 height 23
